Goal: Transaction & Acquisition: Purchase product/service

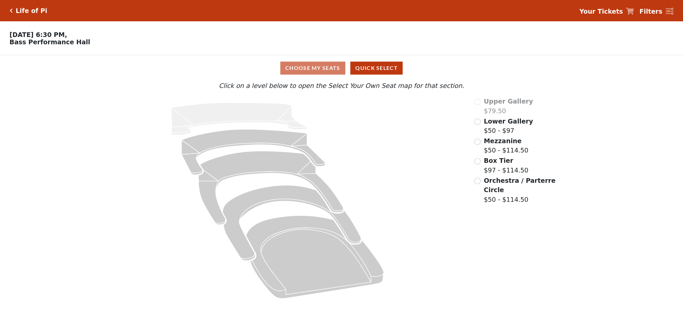
click at [481, 124] on div "Lower Gallery $50 - $97" at bounding box center [516, 126] width 82 height 19
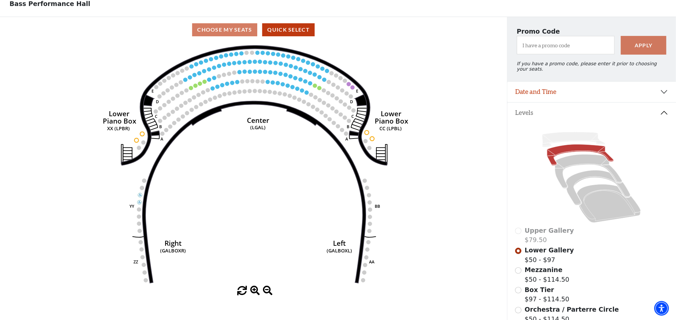
scroll to position [115, 0]
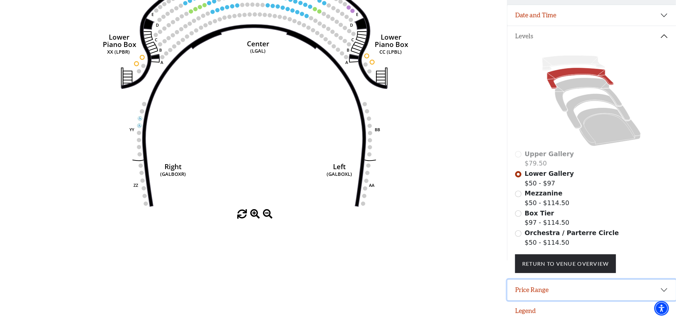
click at [587, 294] on button "Price Range" at bounding box center [591, 290] width 169 height 21
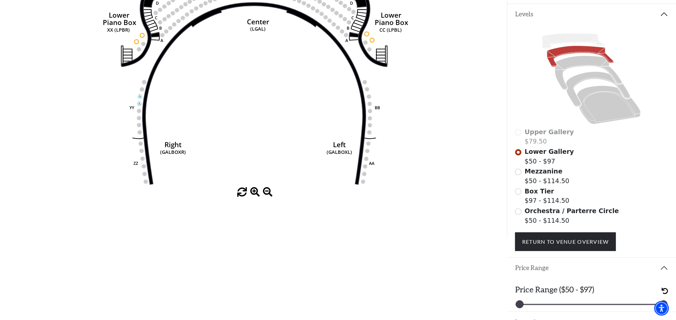
scroll to position [148, 0]
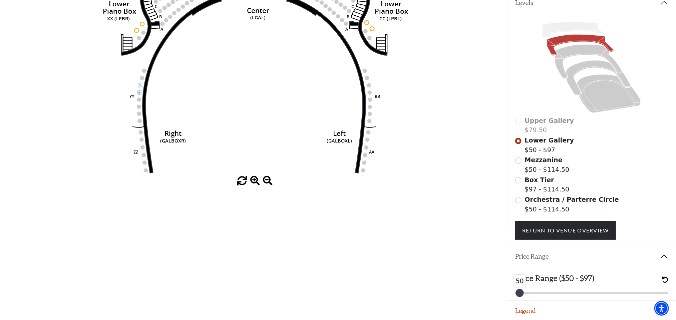
drag, startPoint x: 663, startPoint y: 293, endPoint x: 482, endPoint y: 291, distance: 181.1
click at [482, 172] on html "Skip to main content Enable accessibility for low vision Open the accessibility…" at bounding box center [338, 12] width 676 height 320
drag, startPoint x: 520, startPoint y: 291, endPoint x: 524, endPoint y: 290, distance: 3.6
click at [521, 290] on div at bounding box center [519, 293] width 7 height 7
drag, startPoint x: 521, startPoint y: 291, endPoint x: 608, endPoint y: 305, distance: 88.1
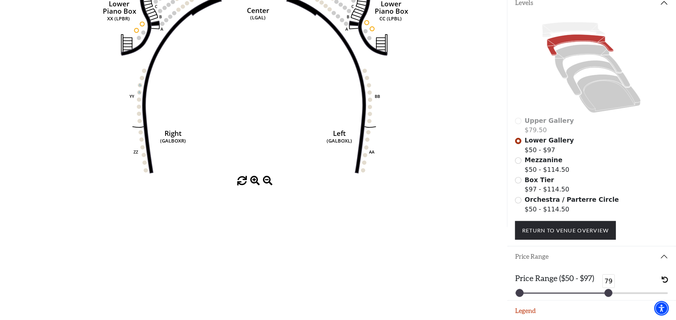
click at [608, 227] on div "Promo Code Apply If you have a promo code, please enter it prior to choosing yo…" at bounding box center [591, 67] width 169 height 320
drag, startPoint x: 610, startPoint y: 291, endPoint x: 618, endPoint y: 291, distance: 8.7
click at [612, 291] on div at bounding box center [608, 293] width 7 height 7
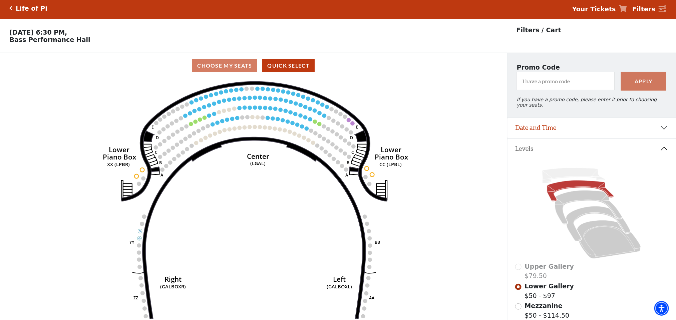
scroll to position [0, 0]
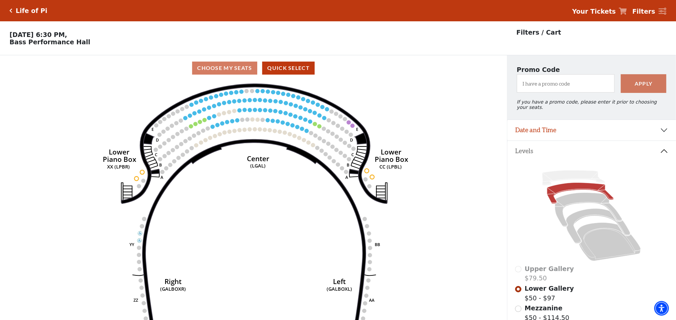
drag, startPoint x: 263, startPoint y: 187, endPoint x: 261, endPoint y: 200, distance: 12.8
click at [261, 200] on icon "Right (GALBOXR) E D C B A E D C B A YY ZZ Left (GALBOXL) BB AA Center Lower Pia…" at bounding box center [253, 203] width 456 height 244
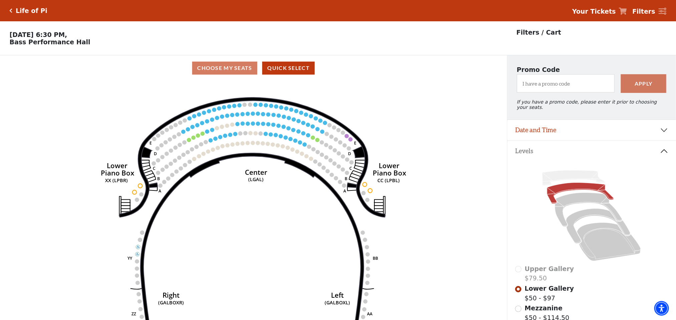
click at [405, 141] on icon "Right (GALBOXR) E D C B A E D C B A YY ZZ Left (GALBOXL) BB AA Center Lower Pia…" at bounding box center [253, 203] width 456 height 244
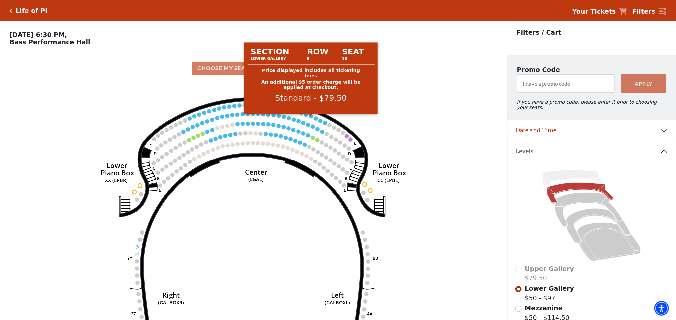
click at [309, 118] on circle at bounding box center [311, 116] width 4 height 4
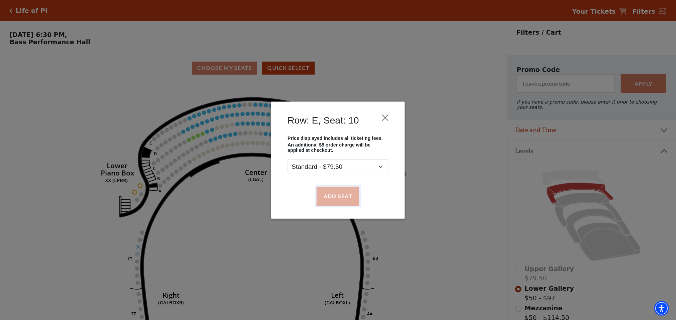
click at [344, 196] on button "Add Seat" at bounding box center [337, 196] width 43 height 19
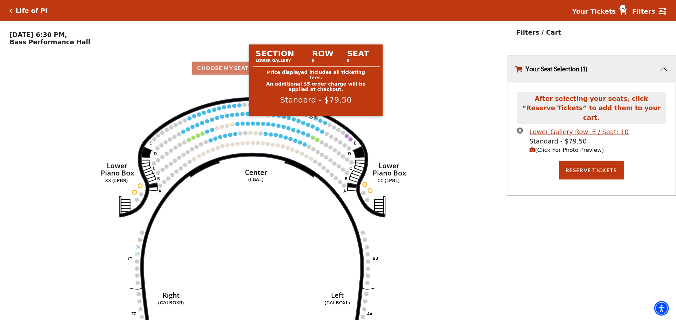
click at [315, 120] on circle at bounding box center [315, 118] width 4 height 4
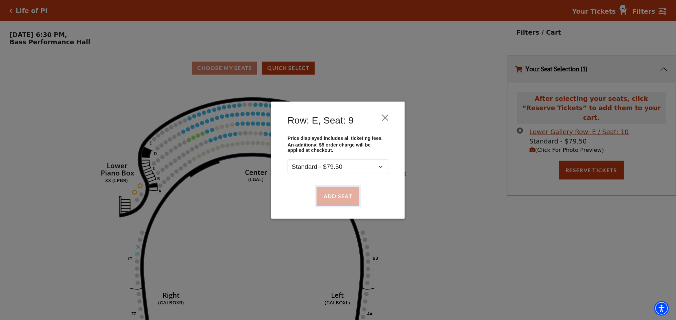
click at [337, 190] on button "Add Seat" at bounding box center [337, 196] width 43 height 19
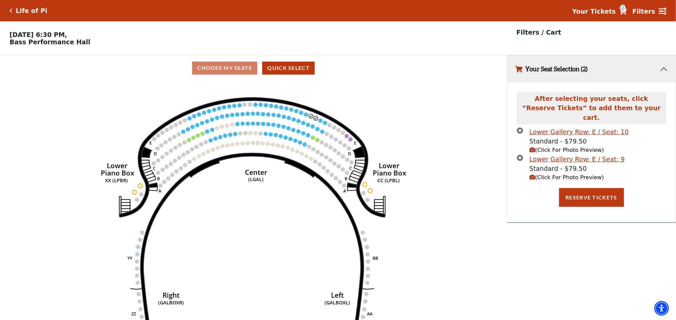
click at [322, 125] on icon "Right (GALBOXR) E D C B A E D C B A YY ZZ Left (GALBOXL) BB AA Center Lower Pia…" at bounding box center [253, 203] width 456 height 244
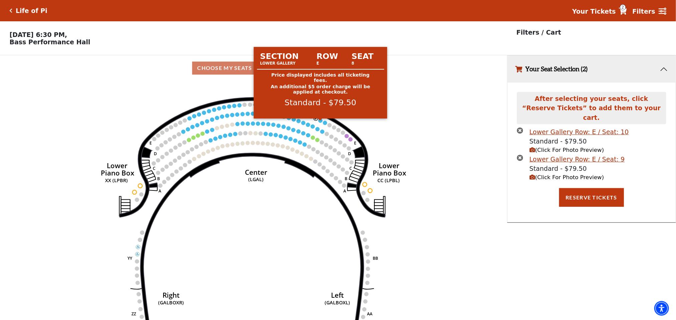
click at [319, 122] on circle at bounding box center [320, 121] width 4 height 4
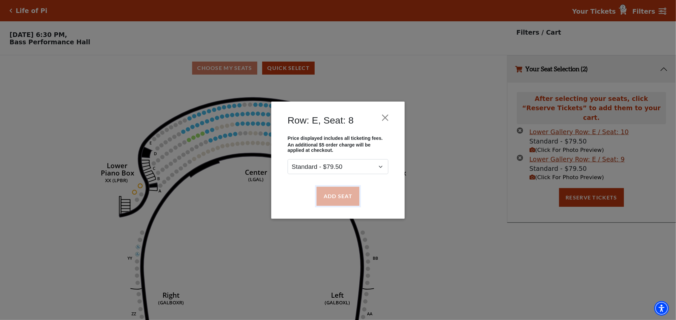
click at [329, 190] on button "Add Seat" at bounding box center [337, 196] width 43 height 19
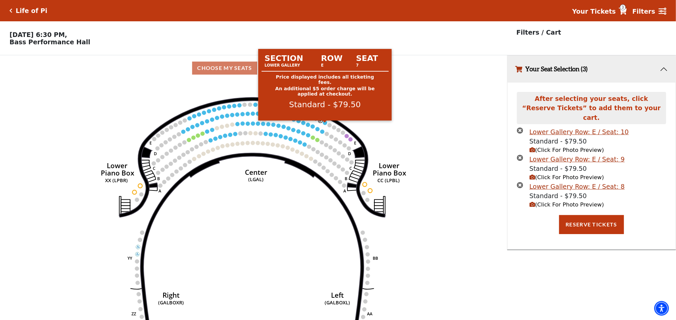
click at [326, 125] on circle at bounding box center [325, 123] width 4 height 4
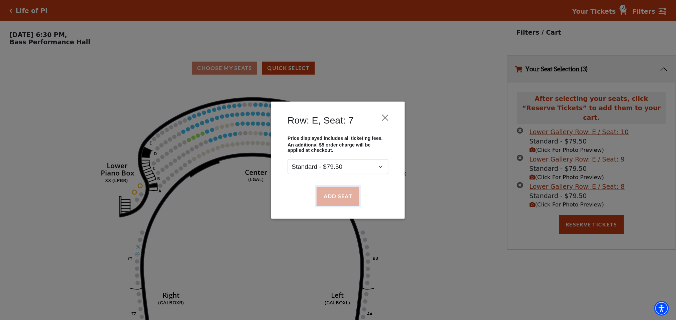
click at [329, 197] on button "Add Seat" at bounding box center [337, 196] width 43 height 19
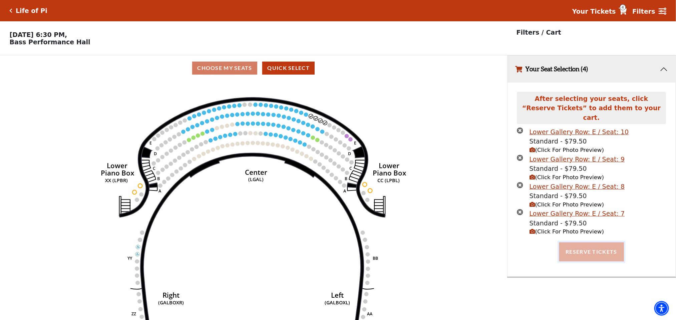
click at [607, 246] on button "Reserve Tickets" at bounding box center [591, 252] width 65 height 19
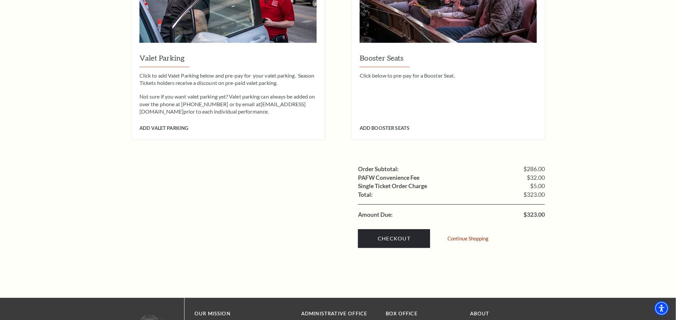
scroll to position [582, 0]
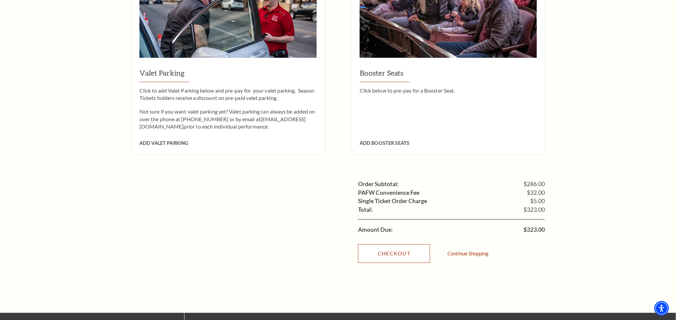
click at [393, 245] on link "Checkout" at bounding box center [394, 254] width 72 height 19
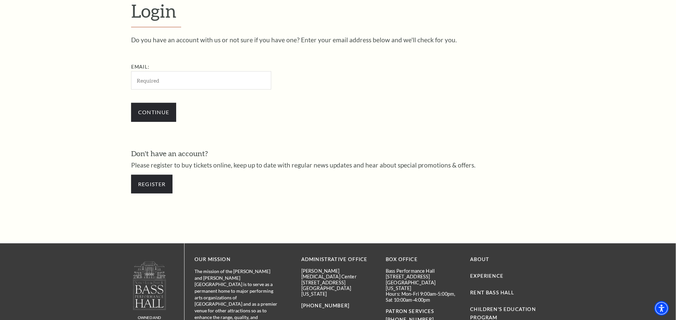
drag, startPoint x: 157, startPoint y: 83, endPoint x: 165, endPoint y: 86, distance: 8.4
click at [157, 83] on input "Email:" at bounding box center [201, 80] width 140 height 18
type input "[EMAIL_ADDRESS][DOMAIN_NAME]"
click at [148, 113] on input "Continue" at bounding box center [153, 112] width 45 height 19
click at [151, 112] on input "Continue" at bounding box center [153, 112] width 45 height 19
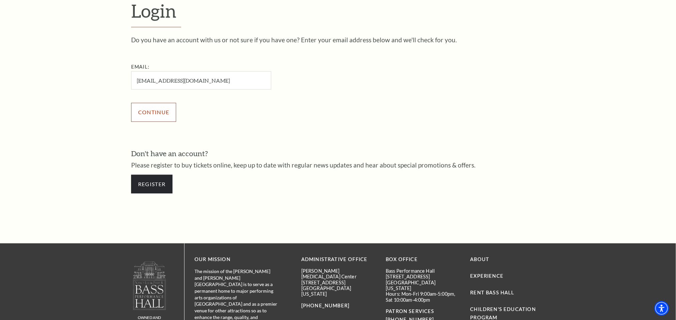
click at [147, 113] on input "Continue" at bounding box center [153, 112] width 45 height 19
click at [145, 113] on input "Continue" at bounding box center [153, 112] width 45 height 19
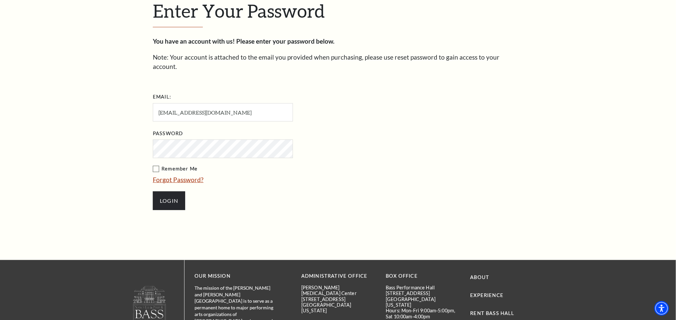
click at [157, 165] on label "Remember Me" at bounding box center [256, 169] width 207 height 8
click at [0, 0] on input "Remember Me" at bounding box center [0, 0] width 0 height 0
click at [172, 192] on input "Login" at bounding box center [169, 201] width 32 height 19
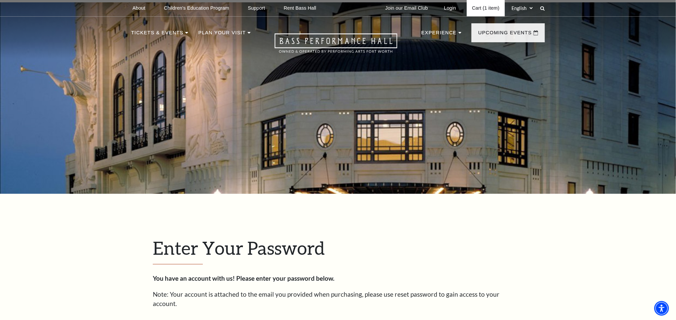
click at [479, 2] on link "Cart (1 item)" at bounding box center [486, 8] width 38 height 16
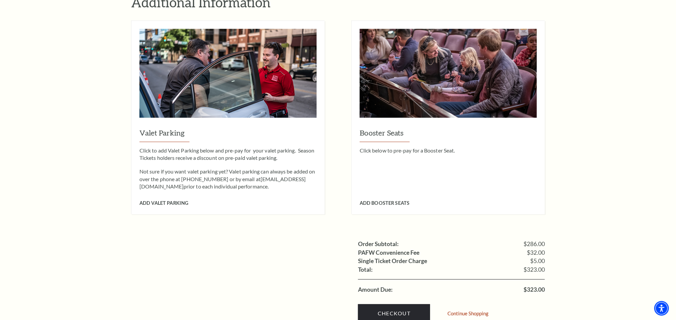
scroll to position [732, 0]
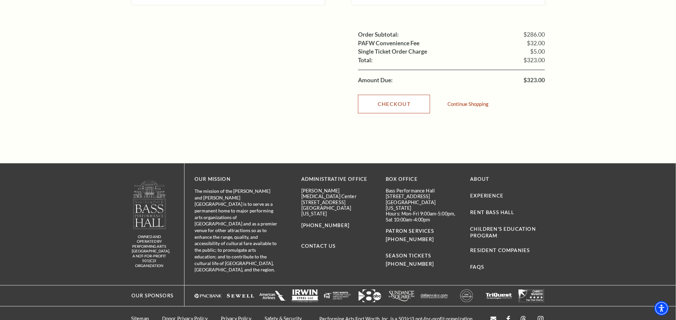
click at [410, 95] on link "Checkout" at bounding box center [394, 104] width 72 height 19
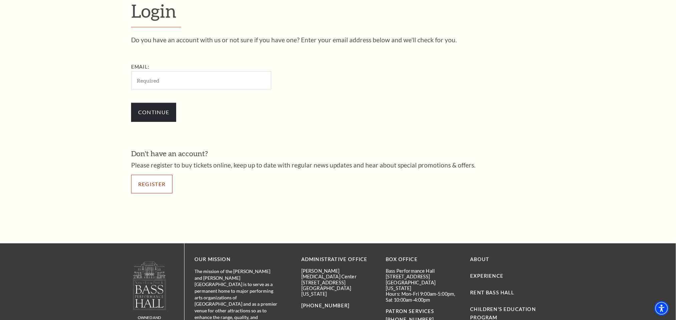
click at [160, 178] on link "Register" at bounding box center [151, 184] width 41 height 19
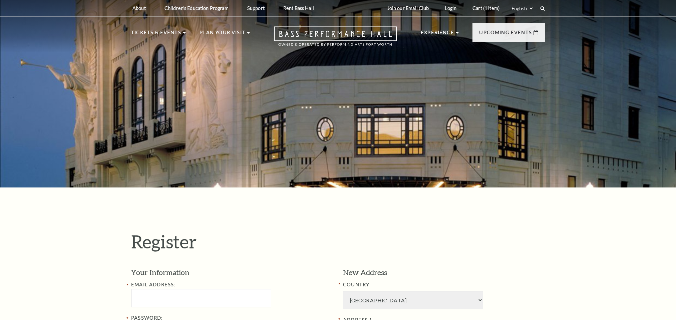
select select "1"
select select "[GEOGRAPHIC_DATA]"
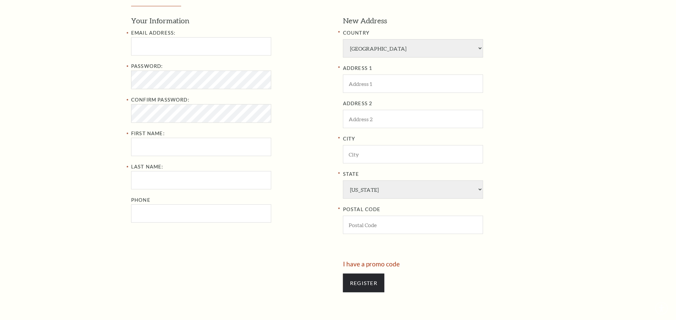
scroll to position [200, 0]
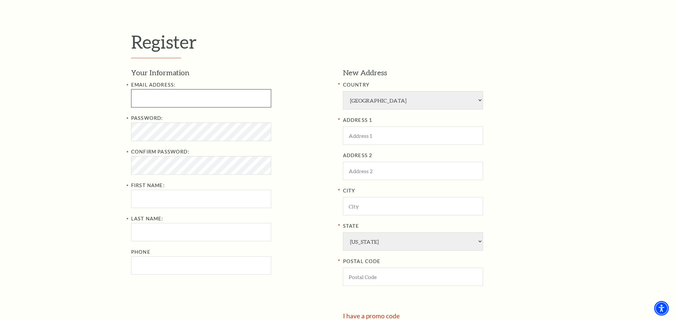
type input "[EMAIL_ADDRESS][DOMAIN_NAME]"
click at [176, 200] on input "First Name:" at bounding box center [201, 199] width 140 height 18
type input "sushreesamapika"
type input "sethi"
type input "07520386194"
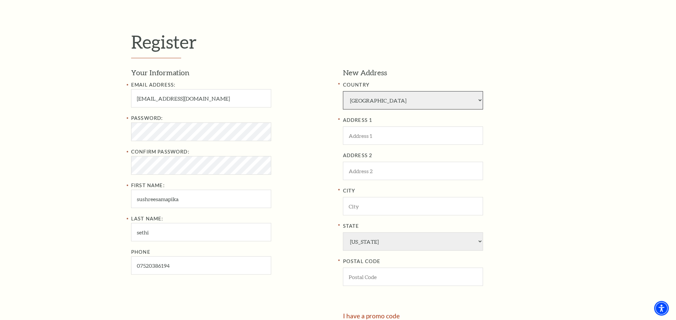
select select "4"
type input "ghxdshj"
type input "dtfdsuki"
type input "dgxkatk"
type input "1005"
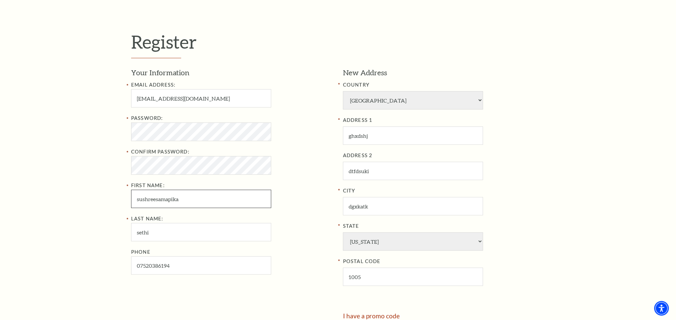
type input "075-203-86194"
select select
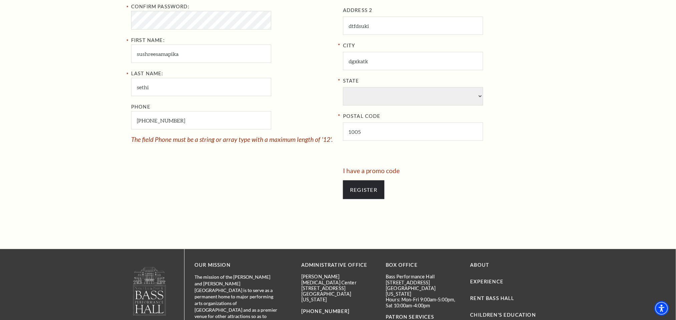
scroll to position [350, 0]
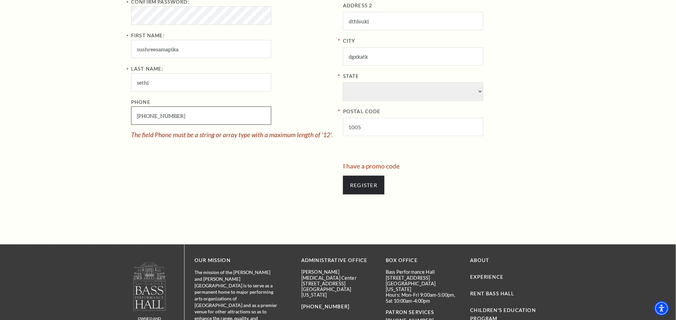
click at [141, 116] on input "075-203-86194" at bounding box center [201, 116] width 140 height 18
type input "752-038-6194"
click at [384, 90] on select "State" at bounding box center [413, 92] width 140 height 18
click at [479, 91] on select "State" at bounding box center [413, 92] width 140 height 18
click at [476, 92] on select "State" at bounding box center [413, 92] width 140 height 18
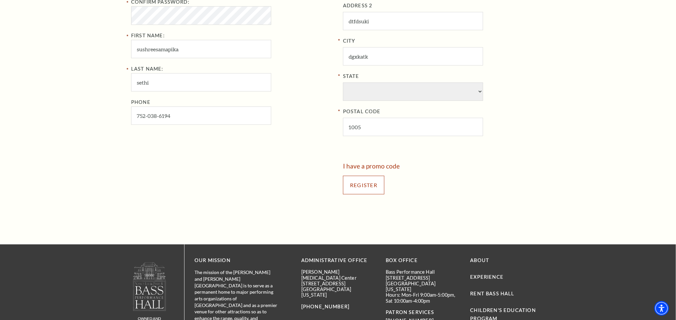
drag, startPoint x: 361, startPoint y: 183, endPoint x: 445, endPoint y: 147, distance: 90.8
click at [357, 184] on input "Register" at bounding box center [363, 185] width 41 height 19
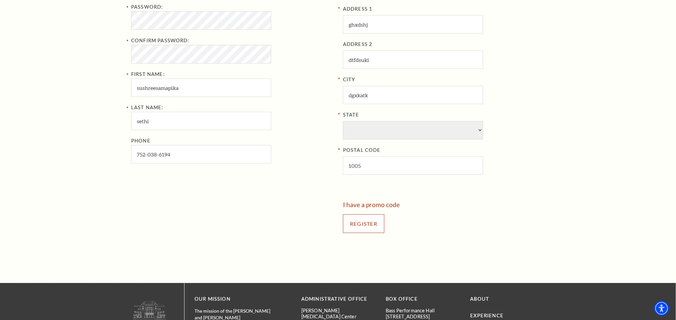
scroll to position [300, 0]
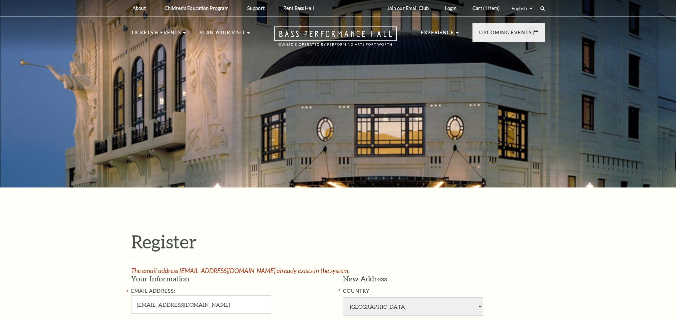
select select "1"
select select "[GEOGRAPHIC_DATA]"
click at [480, 12] on link "Cart (1 item)" at bounding box center [486, 8] width 38 height 16
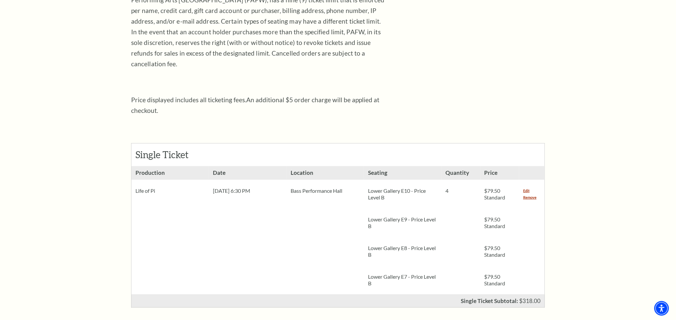
scroll to position [250, 0]
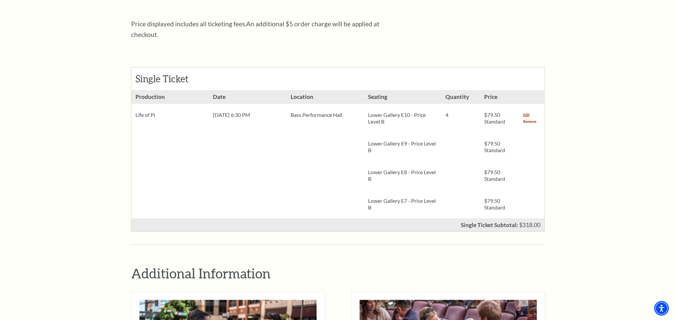
click at [527, 118] on link "Remove" at bounding box center [529, 121] width 13 height 7
